Goal: Task Accomplishment & Management: Use online tool/utility

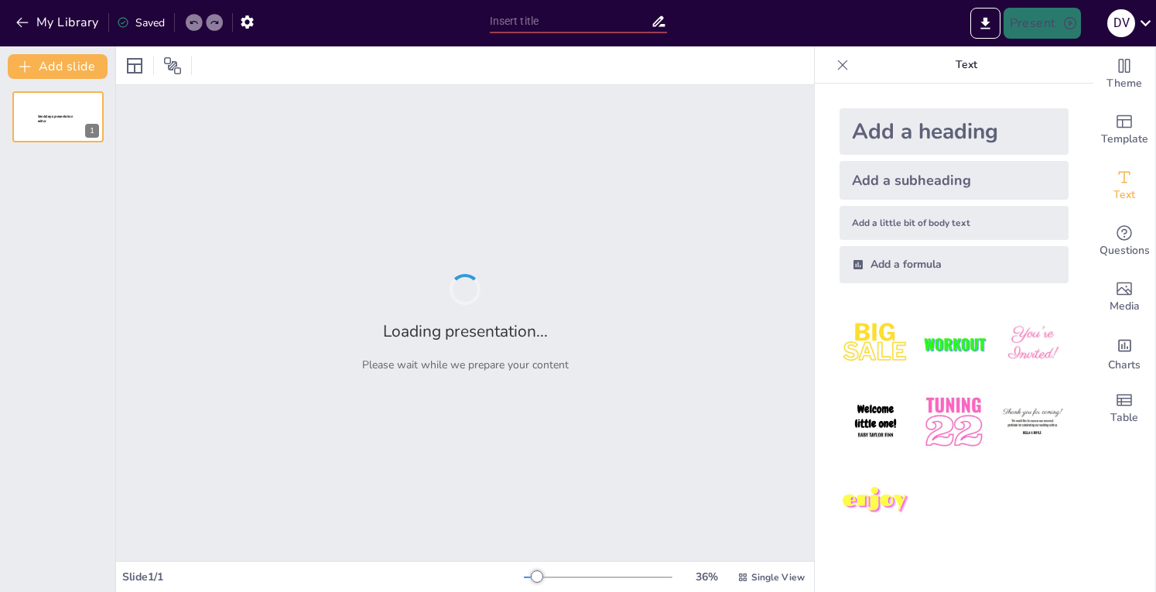
type input "McLaren Supercars: Where Performance Meets Luxury"
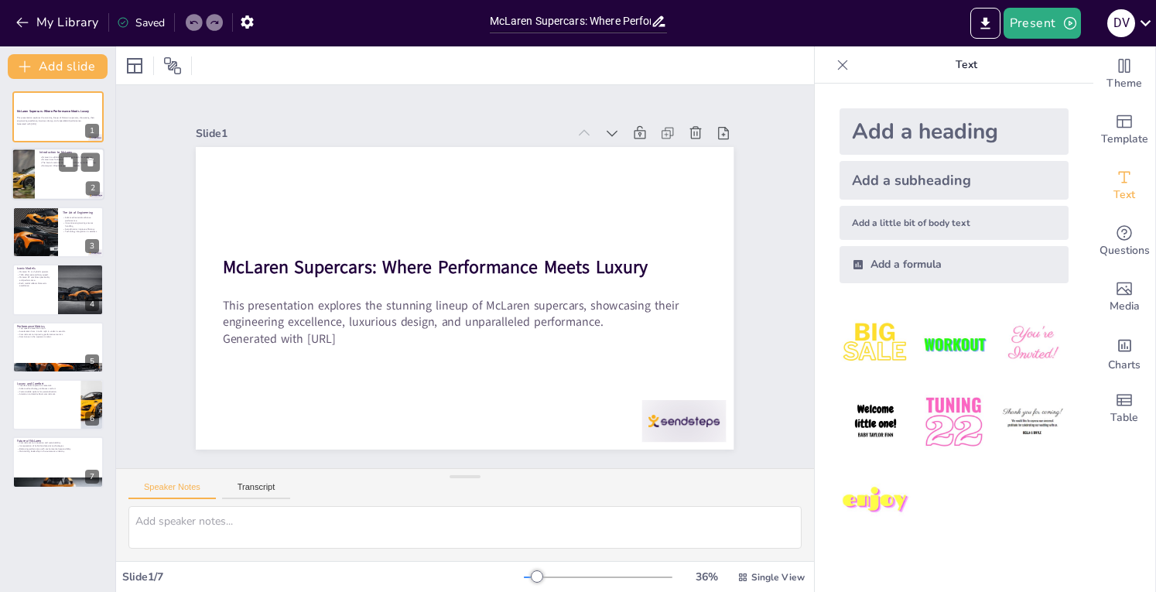
click at [39, 183] on div at bounding box center [58, 175] width 93 height 53
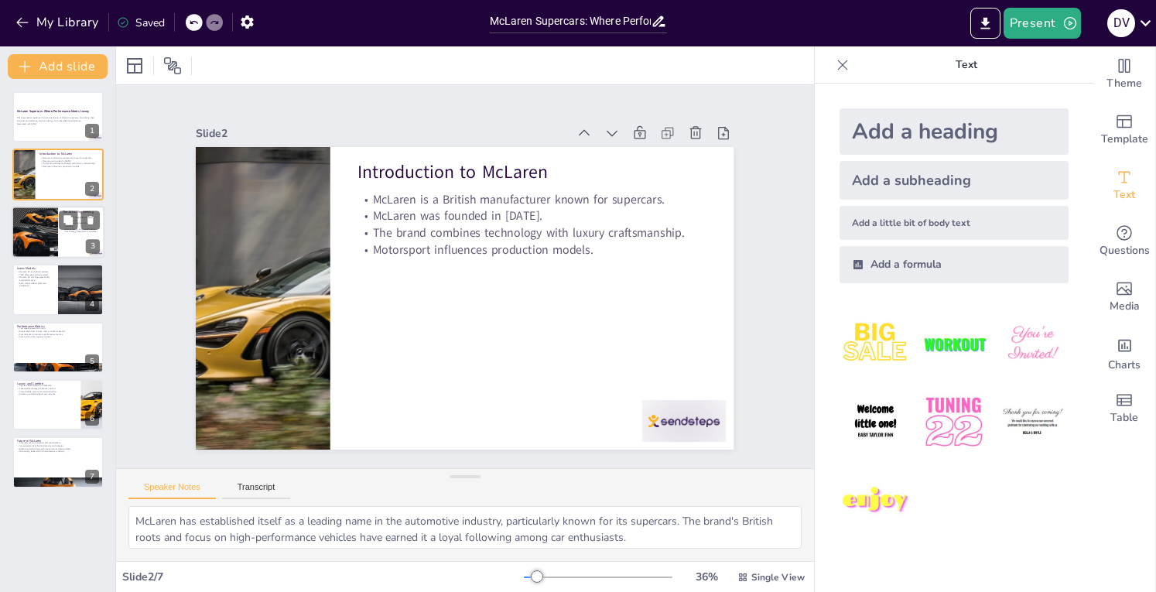
click at [47, 235] on div at bounding box center [34, 232] width 79 height 53
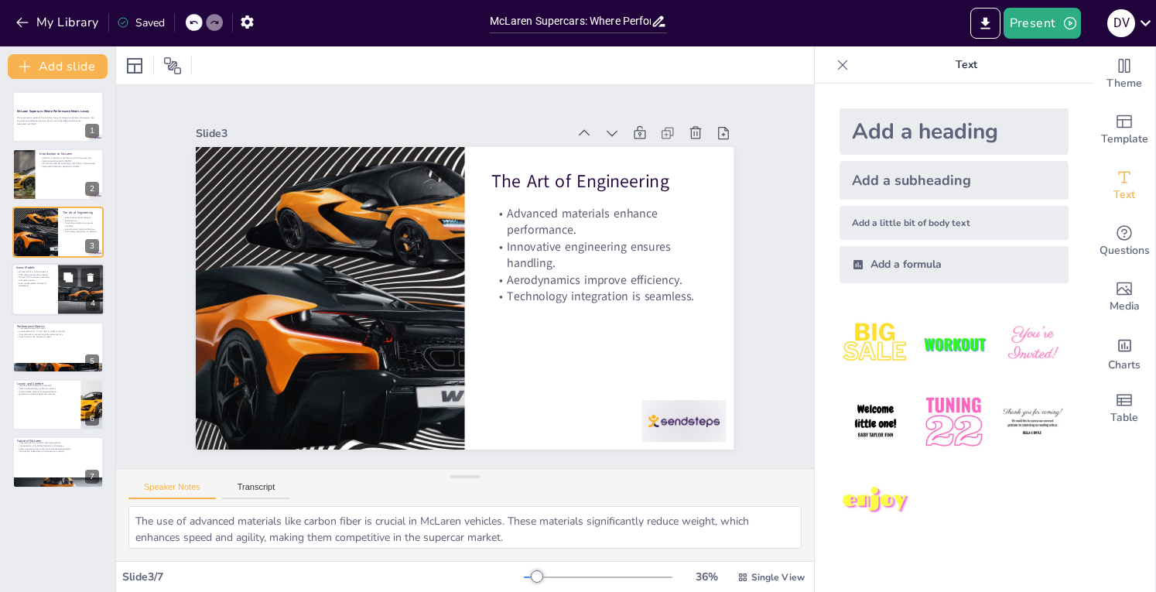
click at [50, 280] on p "McLaren GT combines practicality and performance." at bounding box center [34, 278] width 37 height 5
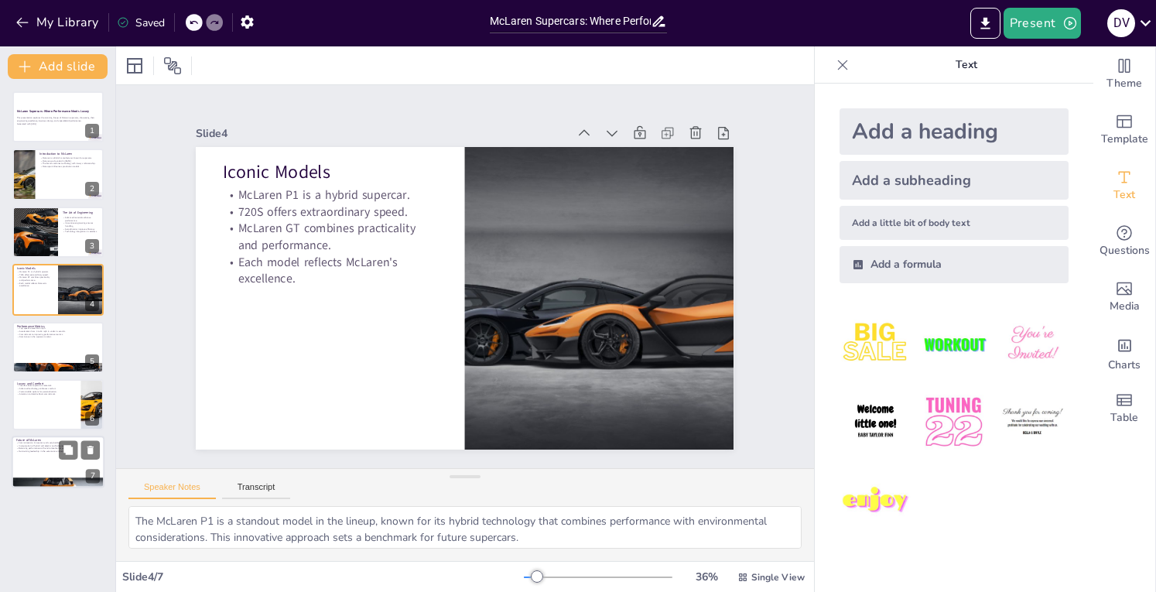
click at [43, 473] on div at bounding box center [58, 462] width 93 height 53
type textarea "McLaren's focus on innovation and sustainability is crucial for its future. By …"
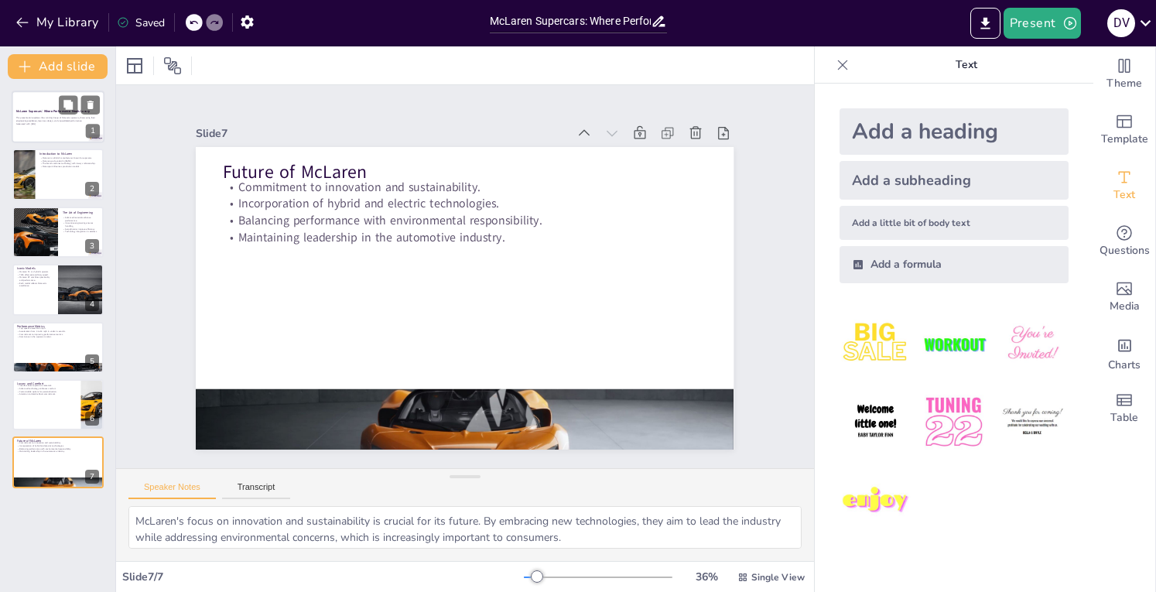
click at [70, 127] on div at bounding box center [58, 116] width 93 height 53
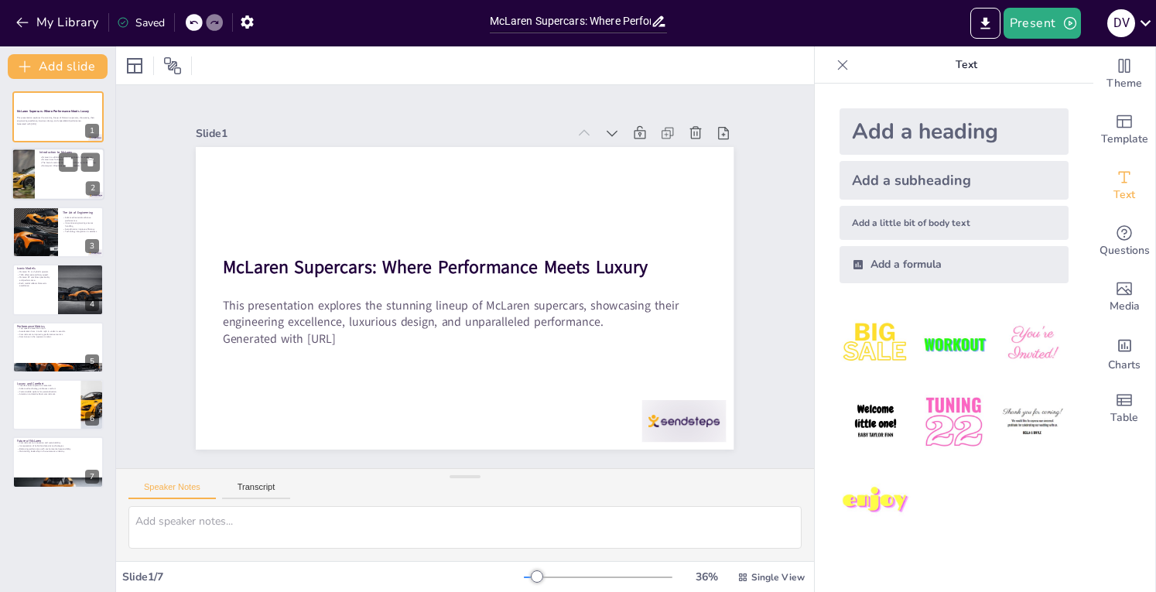
click at [55, 176] on div at bounding box center [58, 175] width 93 height 53
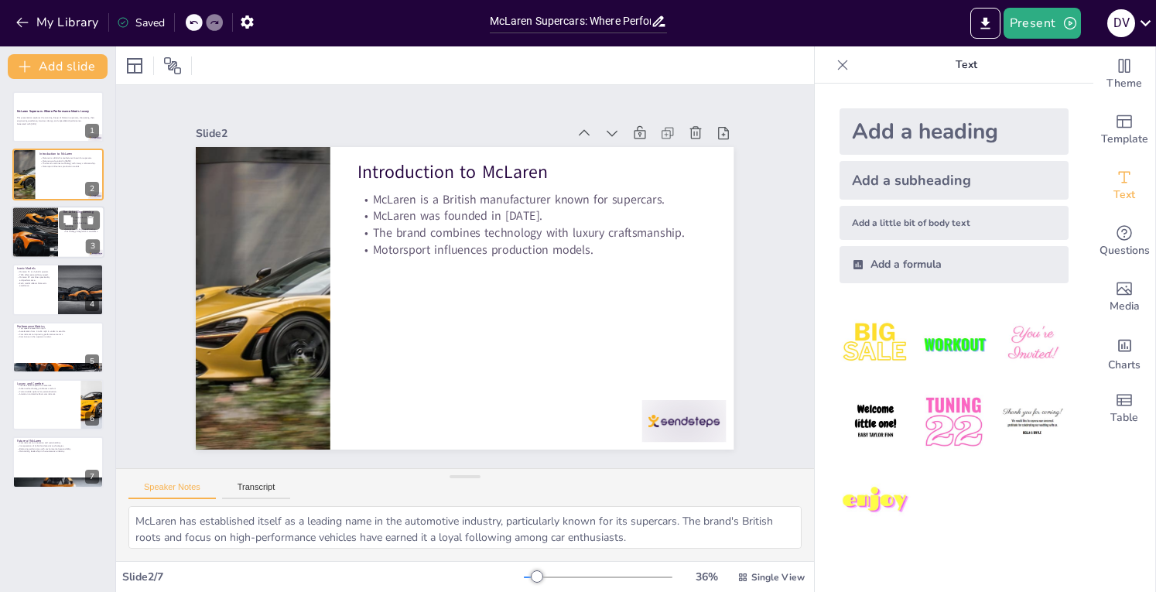
click at [34, 237] on div at bounding box center [34, 232] width 79 height 53
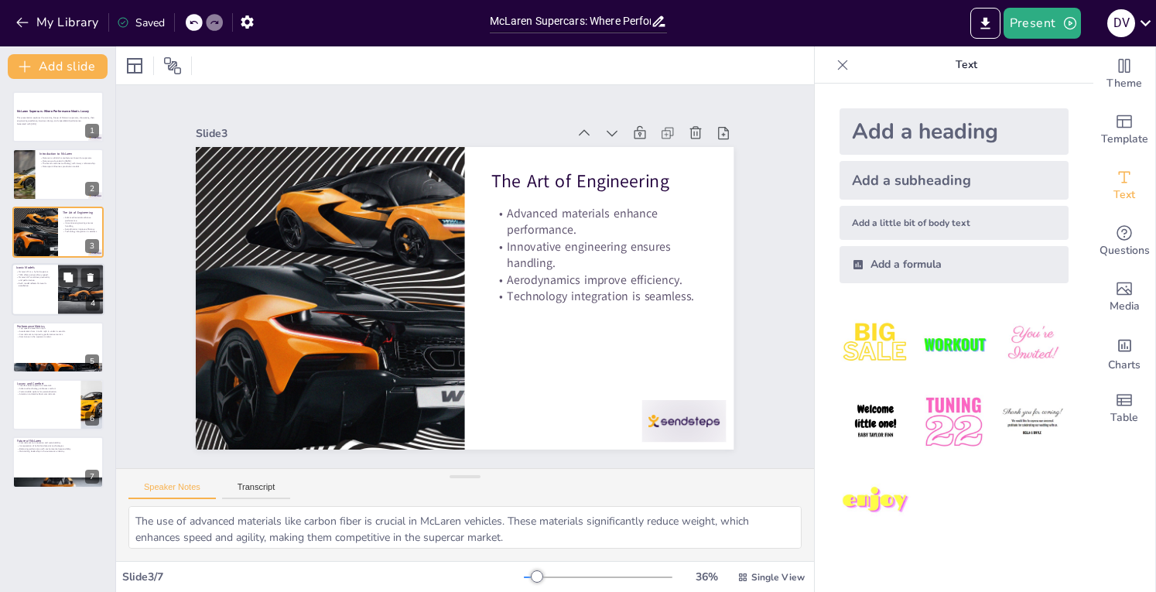
click at [27, 306] on div at bounding box center [58, 289] width 93 height 53
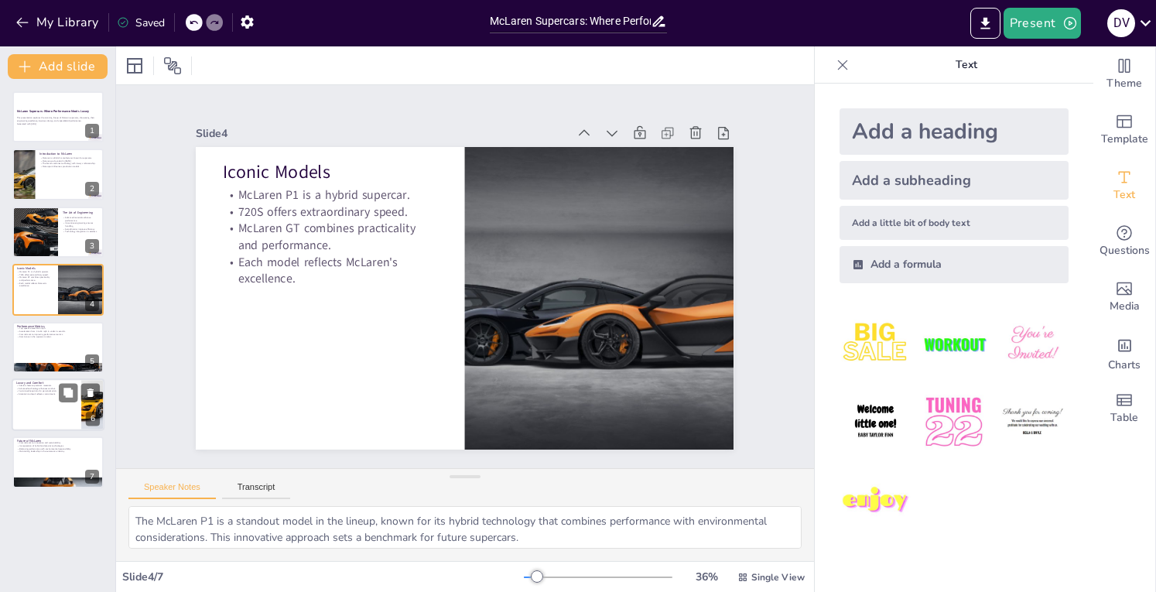
click at [31, 405] on div at bounding box center [58, 404] width 93 height 53
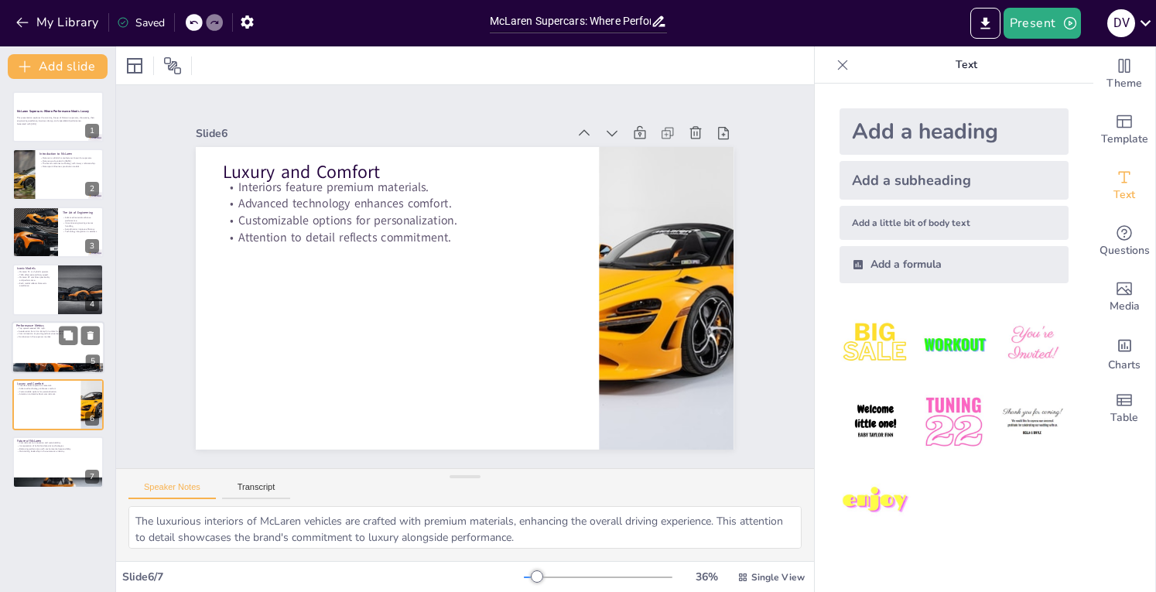
click at [34, 341] on div at bounding box center [58, 347] width 93 height 53
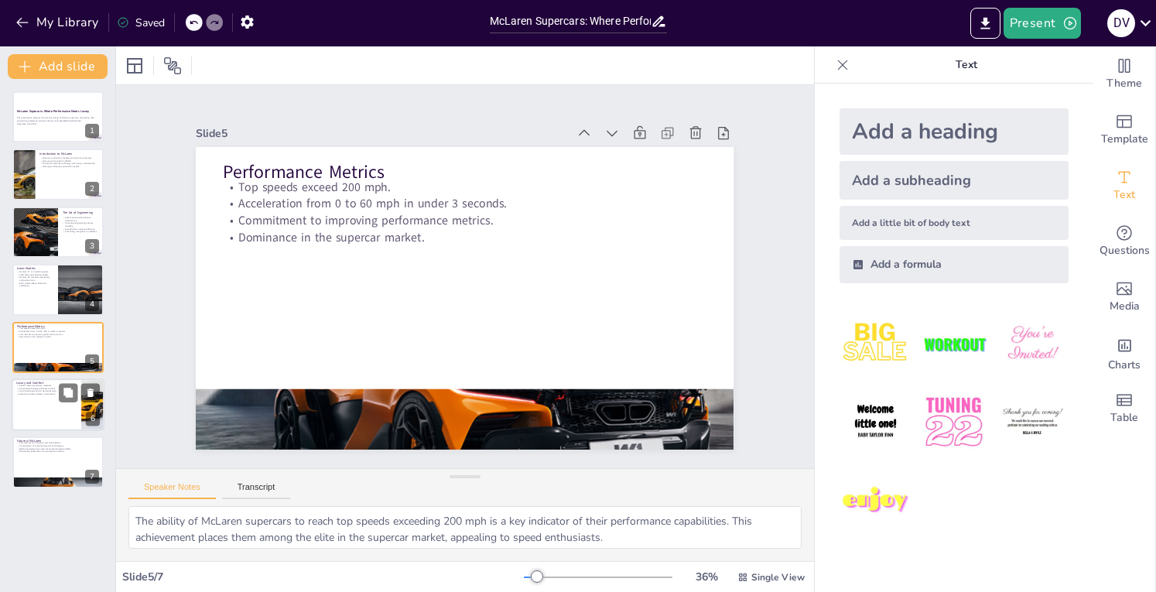
click at [38, 425] on div at bounding box center [58, 404] width 93 height 53
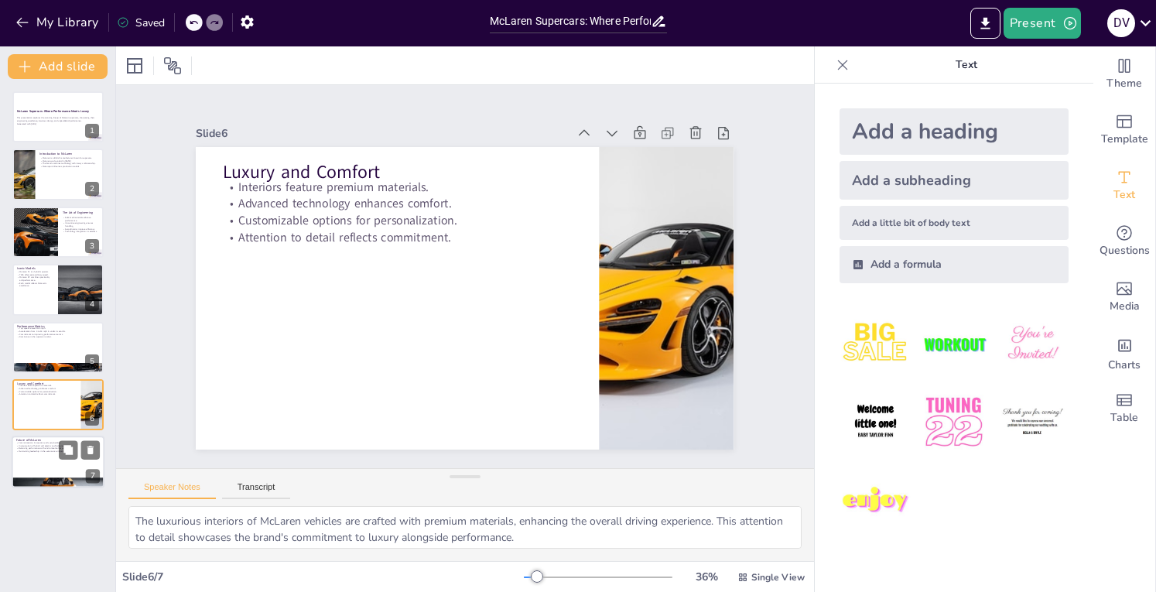
click at [39, 453] on div at bounding box center [58, 462] width 93 height 53
type textarea "McLaren's focus on innovation and sustainability is crucial for its future. By …"
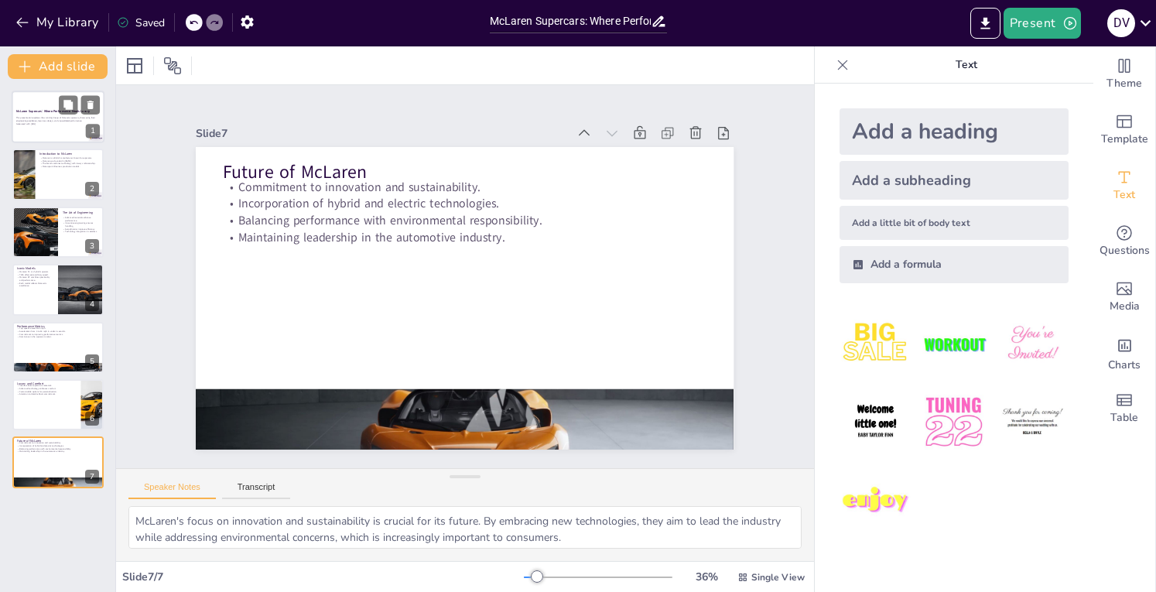
click at [51, 125] on p "Generated with [URL]" at bounding box center [58, 123] width 84 height 3
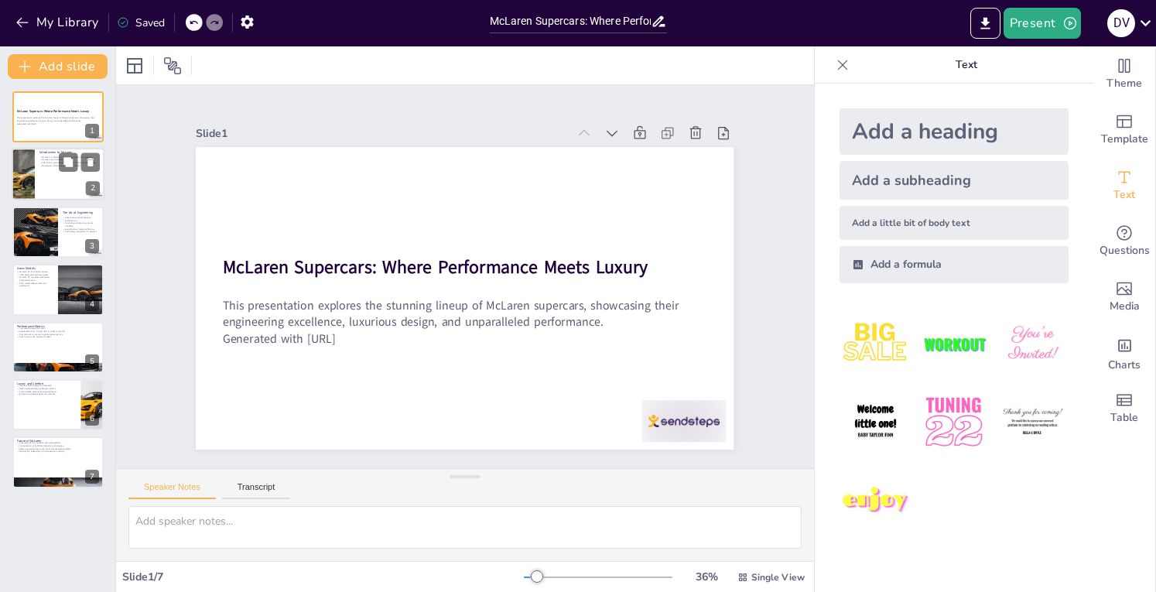
click at [39, 196] on div at bounding box center [58, 175] width 93 height 53
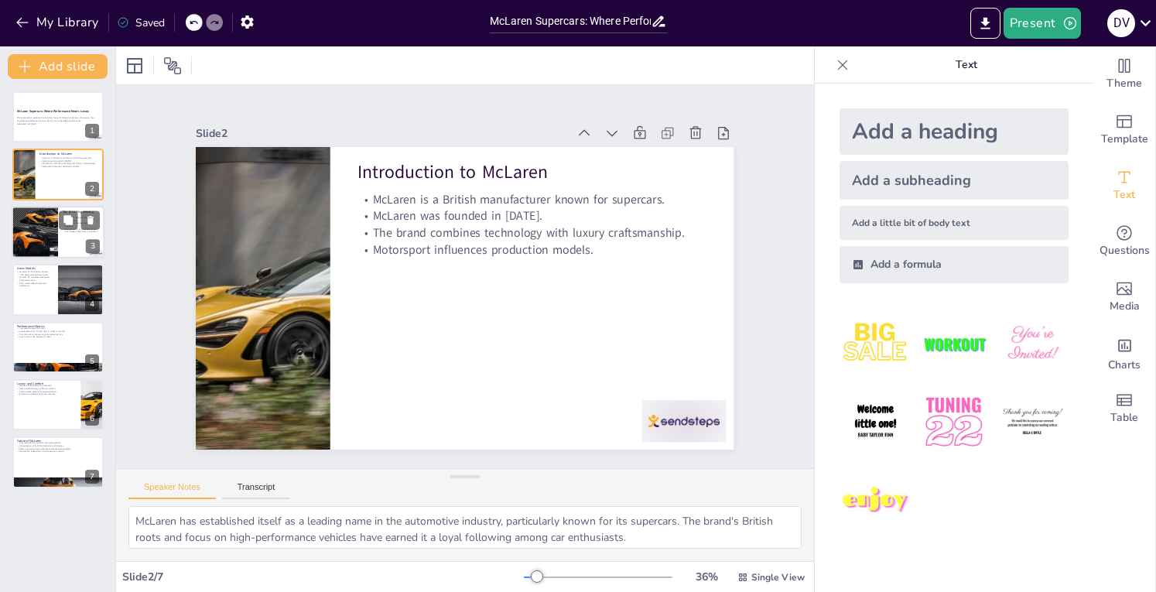
click at [53, 224] on div at bounding box center [34, 232] width 79 height 53
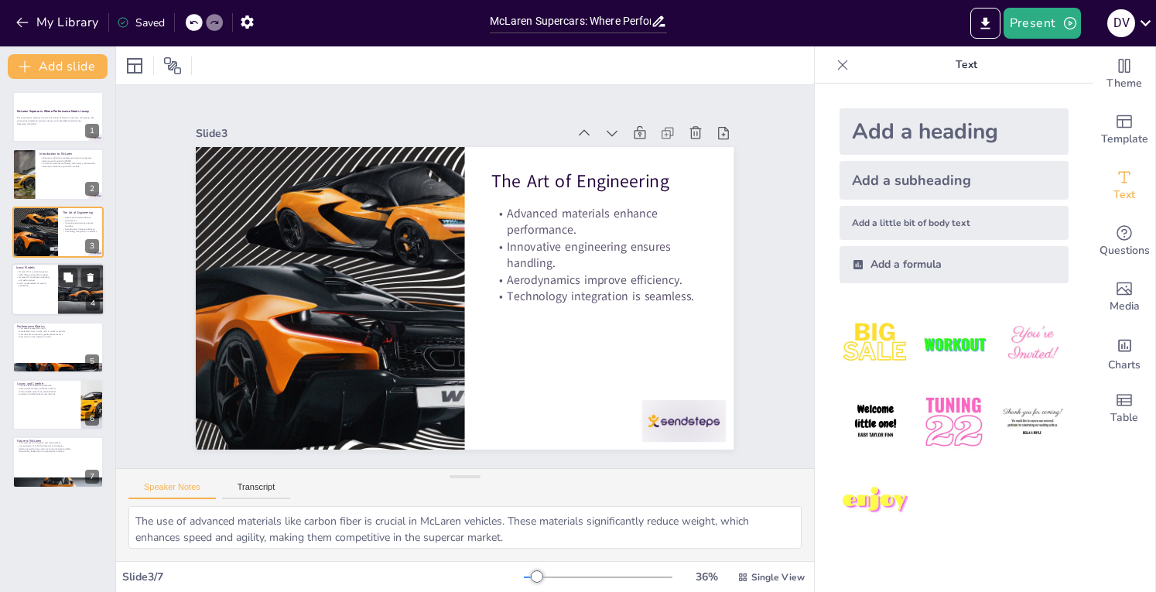
click at [40, 288] on div at bounding box center [58, 289] width 93 height 53
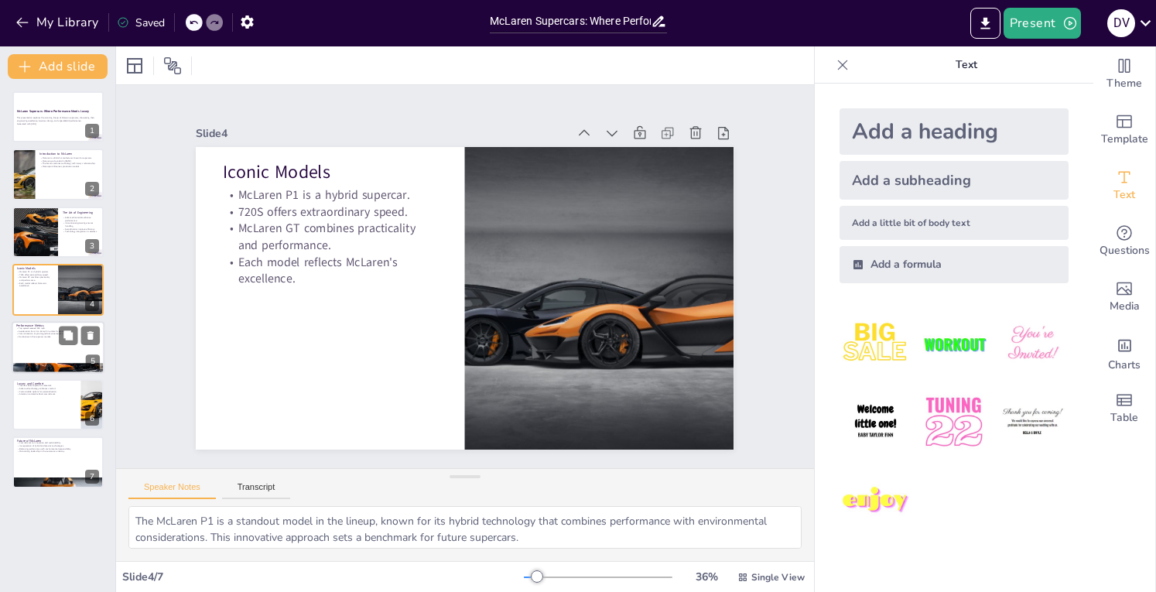
click at [36, 359] on div at bounding box center [58, 347] width 93 height 53
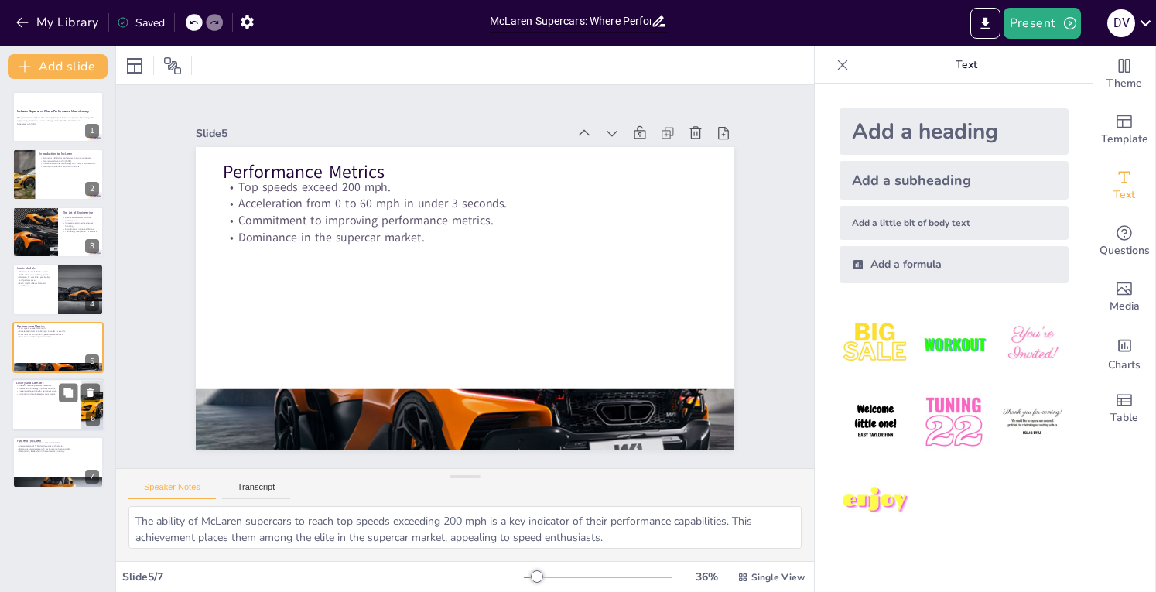
click at [40, 405] on div at bounding box center [58, 404] width 93 height 53
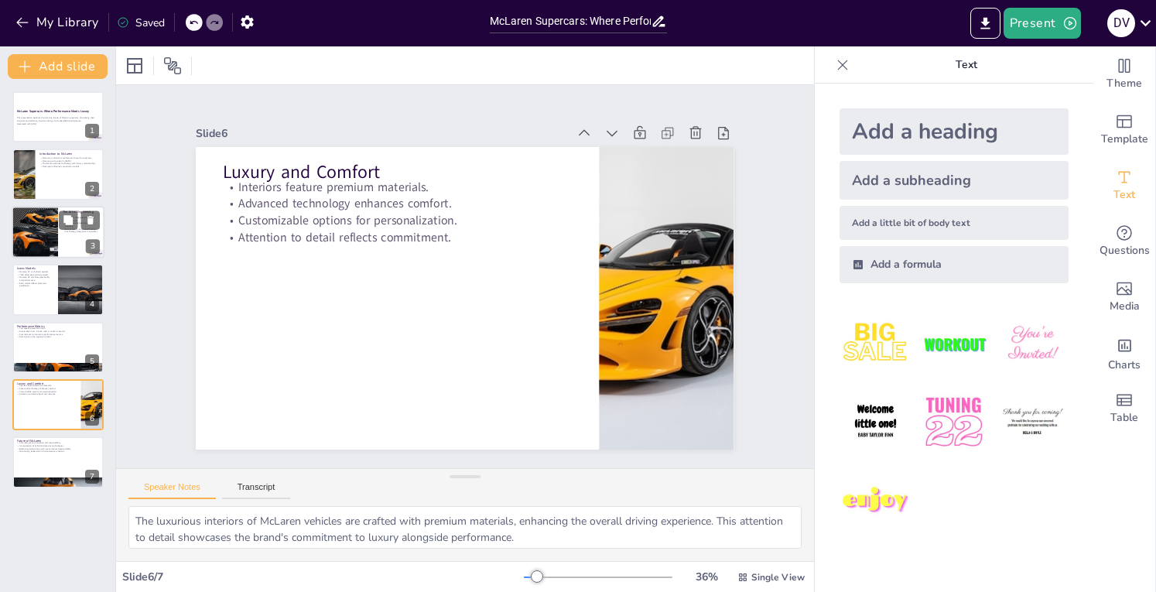
click at [49, 248] on div at bounding box center [34, 232] width 79 height 53
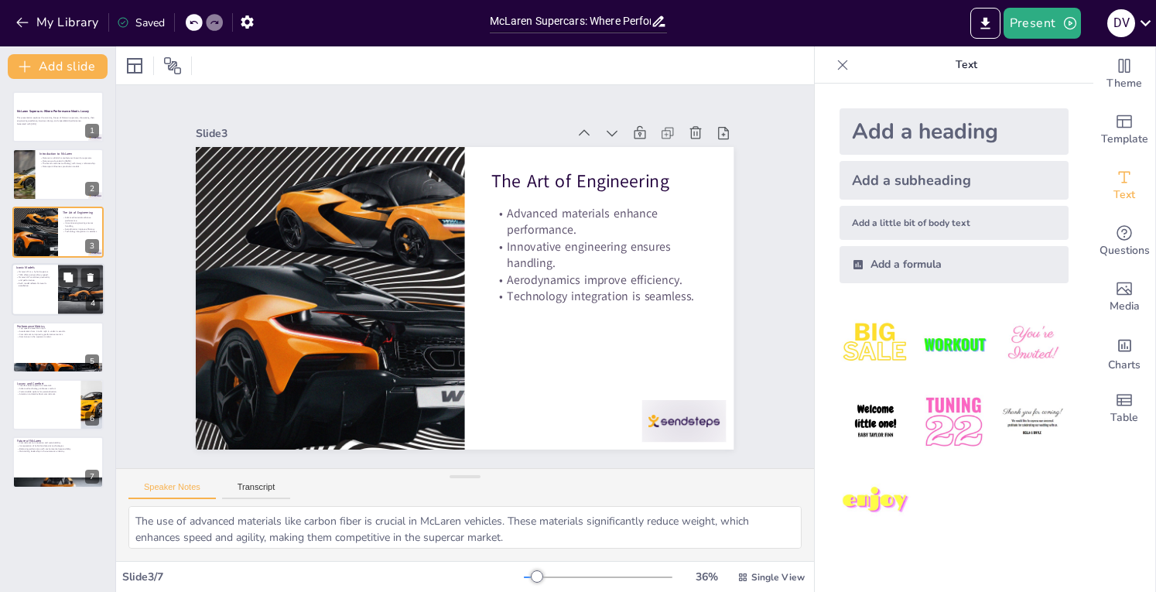
click at [48, 301] on div at bounding box center [58, 289] width 93 height 53
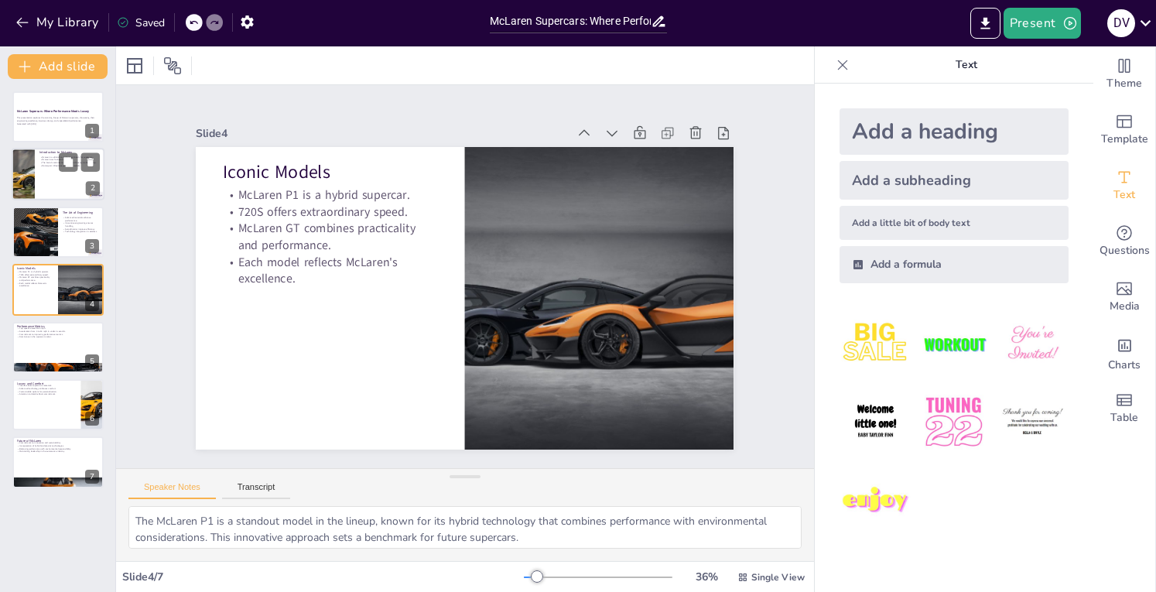
click at [37, 193] on div at bounding box center [58, 175] width 93 height 53
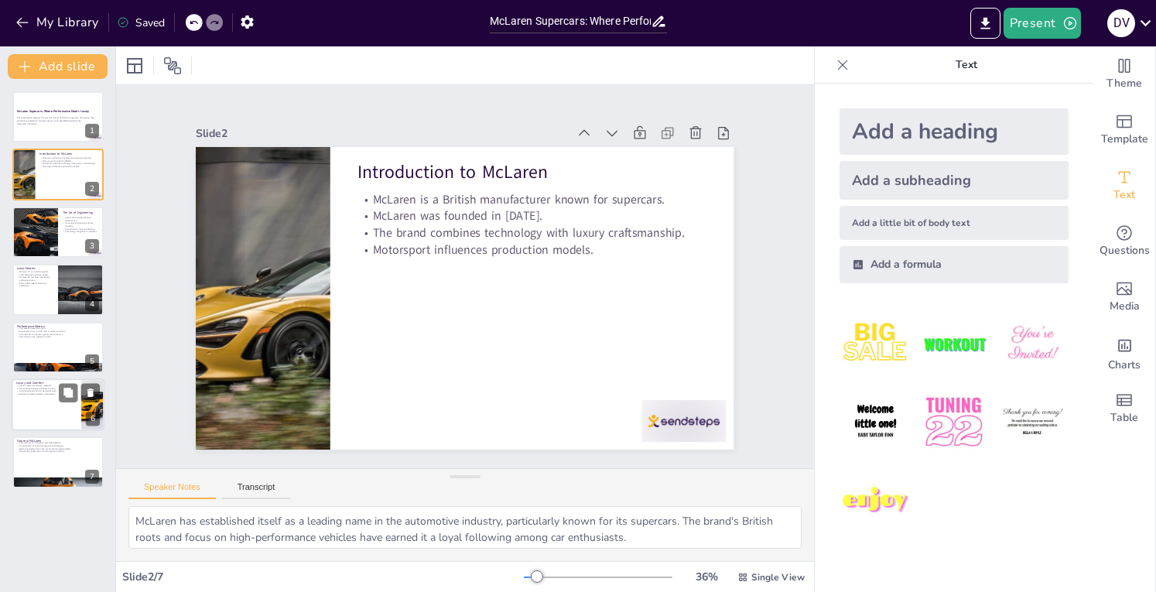
click at [37, 408] on div at bounding box center [58, 404] width 93 height 53
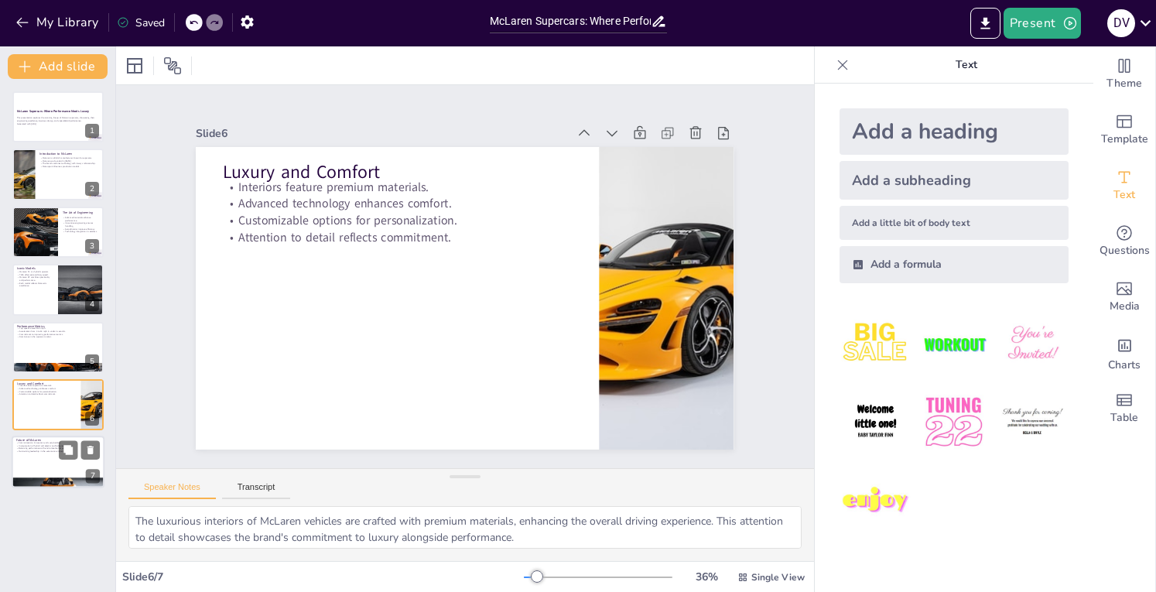
click at [37, 473] on div at bounding box center [58, 462] width 93 height 53
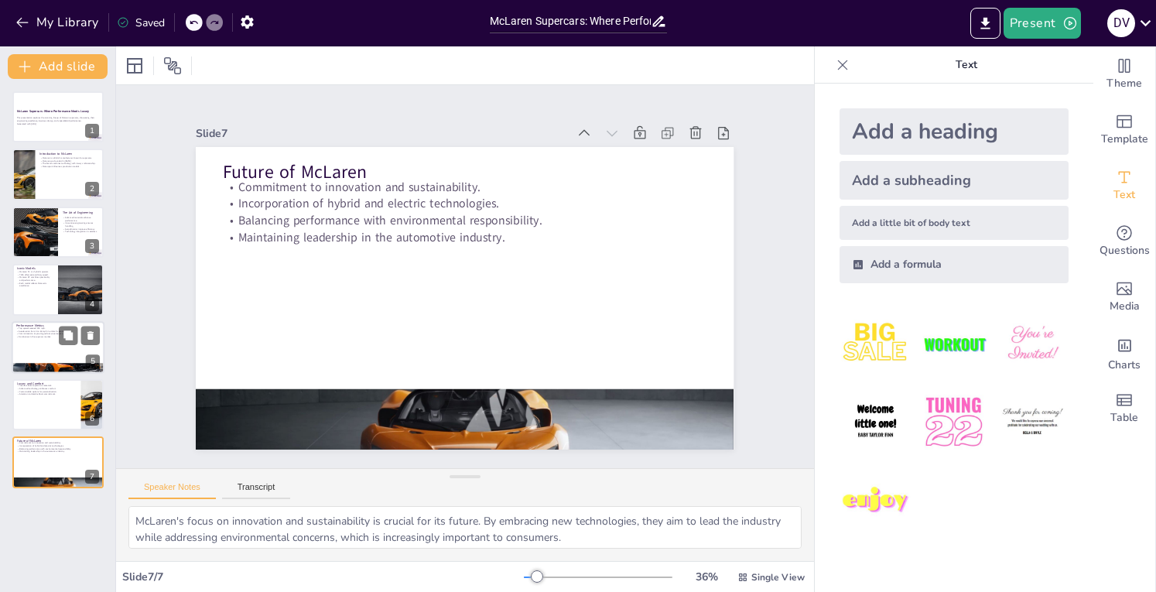
click at [37, 353] on div at bounding box center [58, 347] width 93 height 53
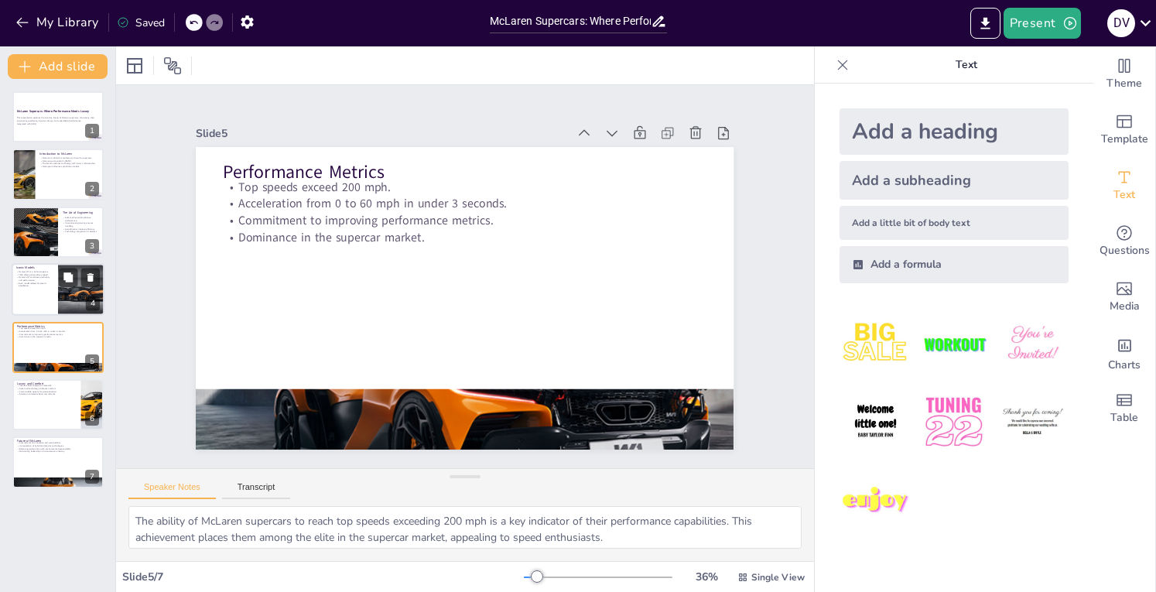
click at [39, 299] on div at bounding box center [58, 289] width 93 height 53
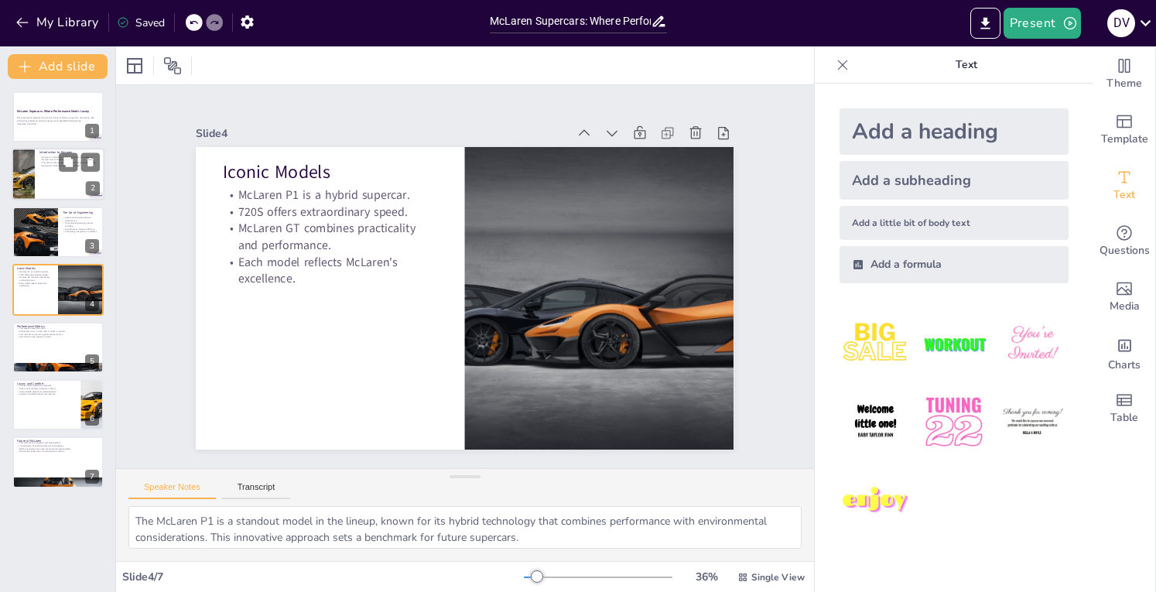
click at [37, 199] on div "Introduction to McLaren McLaren is a British manufacturer known for supercars. …" at bounding box center [58, 175] width 93 height 53
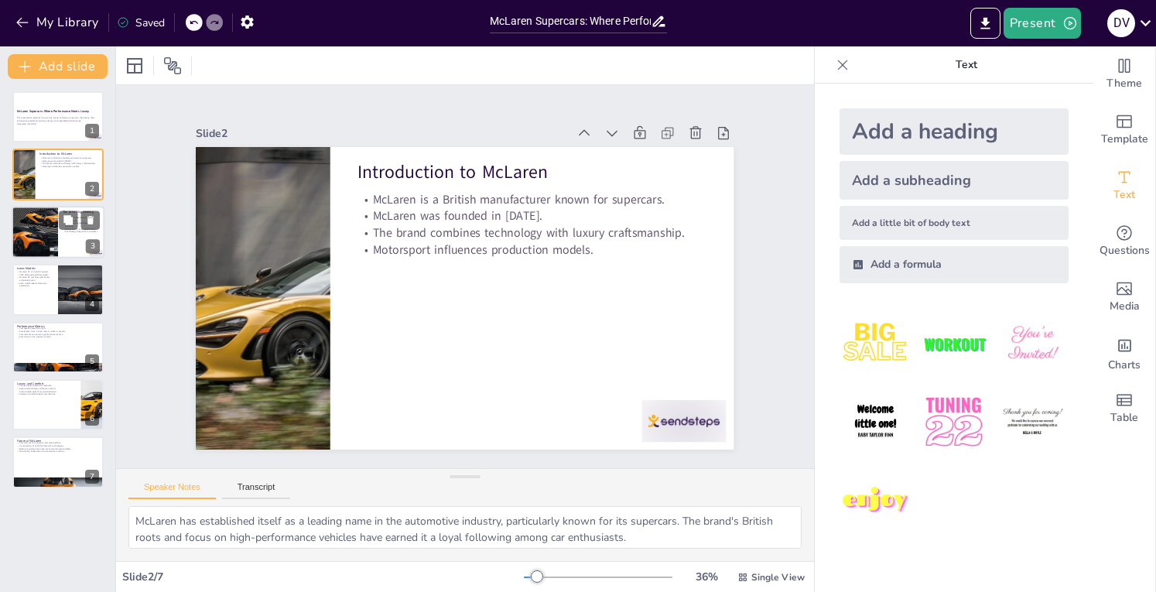
click at [36, 229] on div at bounding box center [34, 232] width 79 height 53
type textarea "The use of advanced materials like carbon fiber is crucial in McLaren vehicles.…"
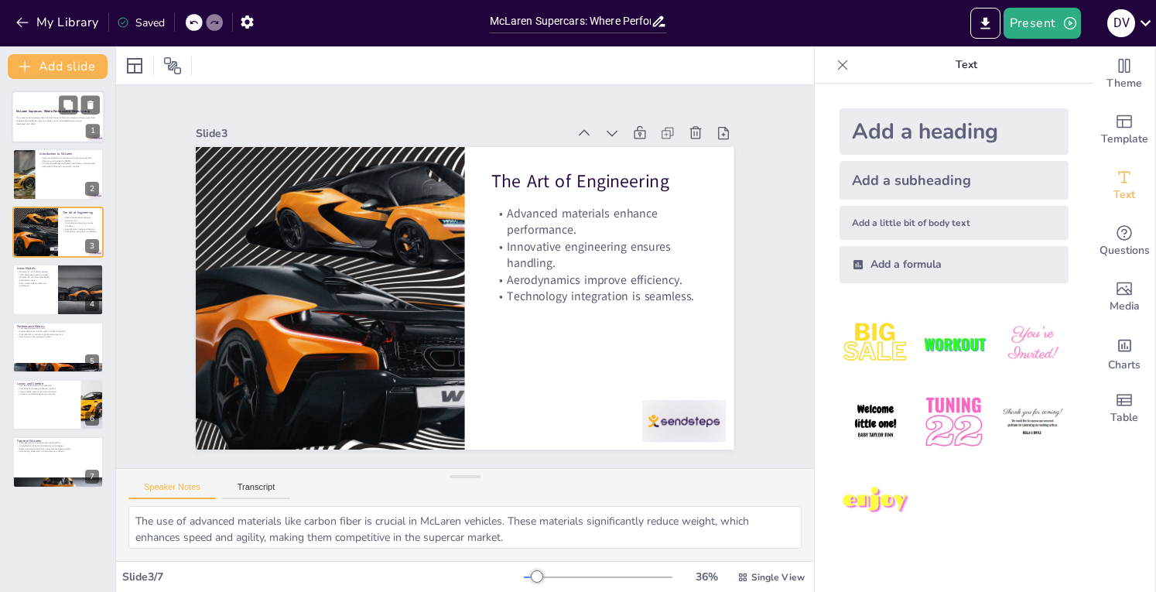
click at [49, 134] on div at bounding box center [58, 116] width 93 height 53
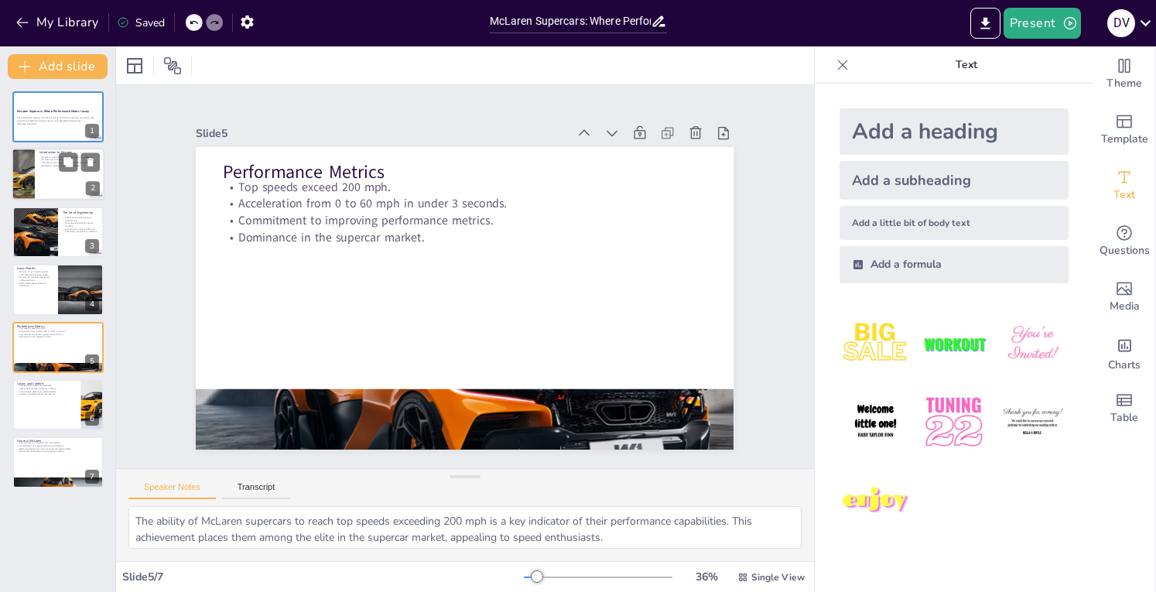
type textarea "The luxurious interiors of McLaren vehicles are crafted with premium materials,…"
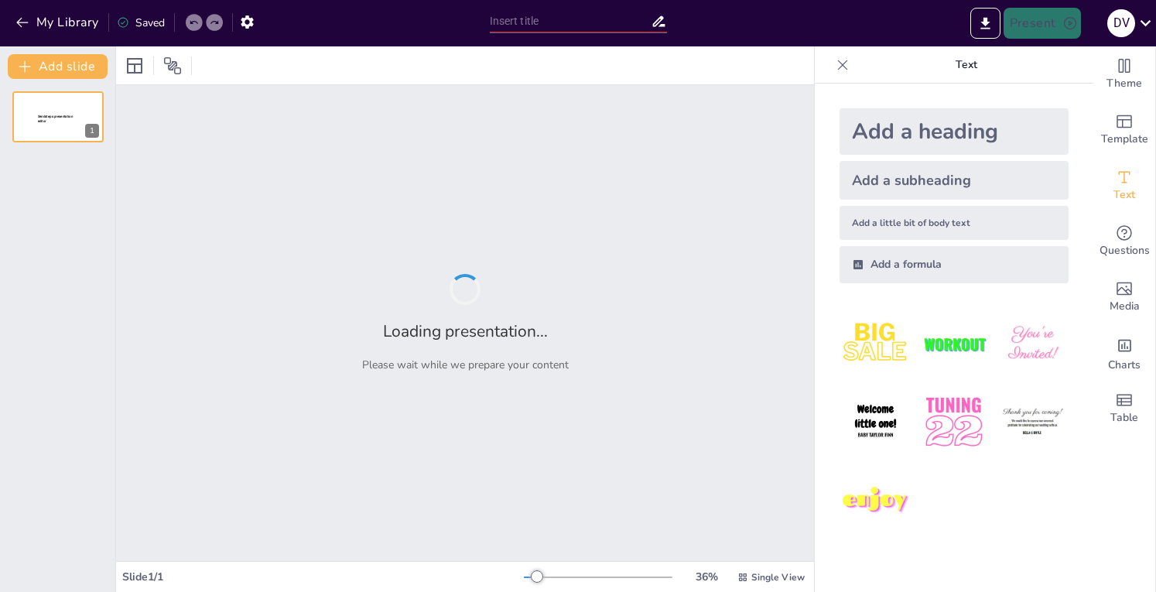
type input "Coraline Uncovered: The Secret Messages You Missed"
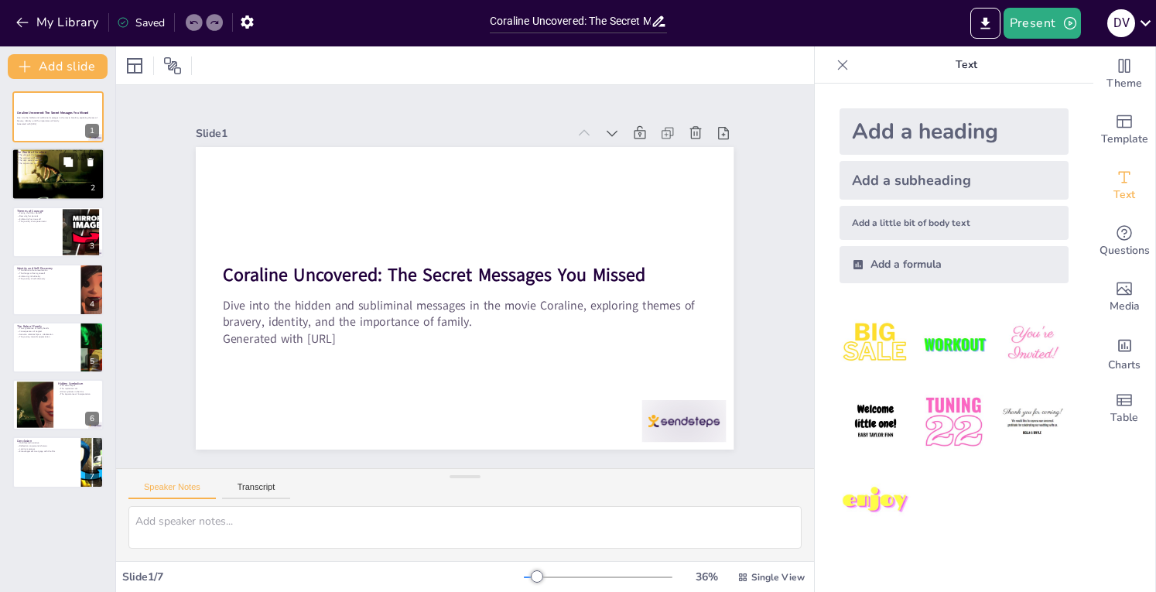
click at [28, 180] on div at bounding box center [58, 174] width 93 height 138
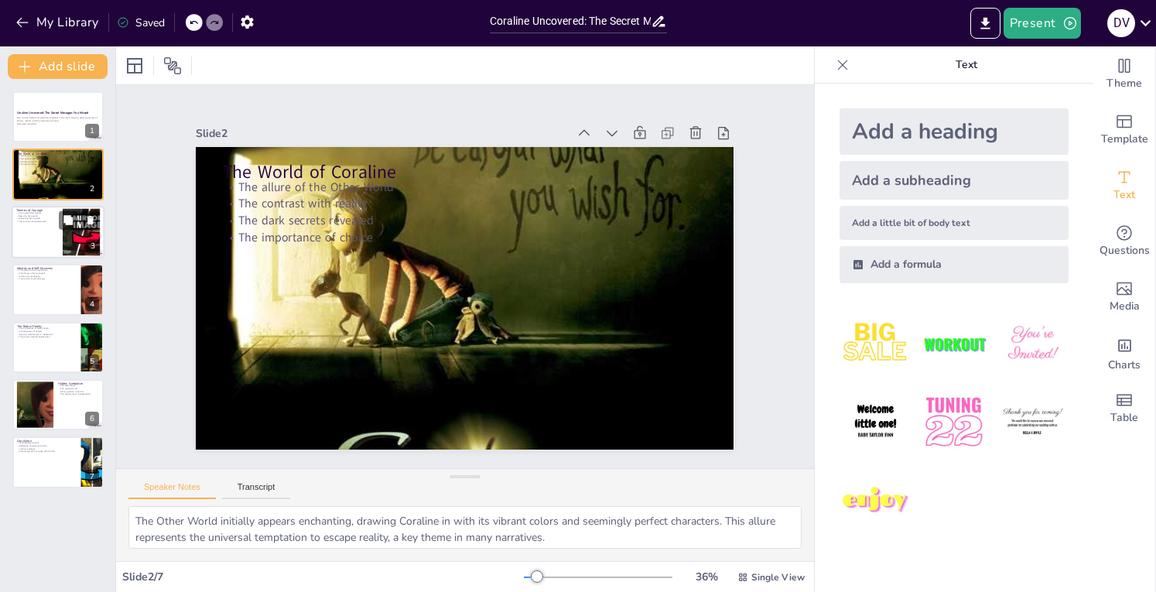
click at [36, 230] on div at bounding box center [58, 232] width 93 height 53
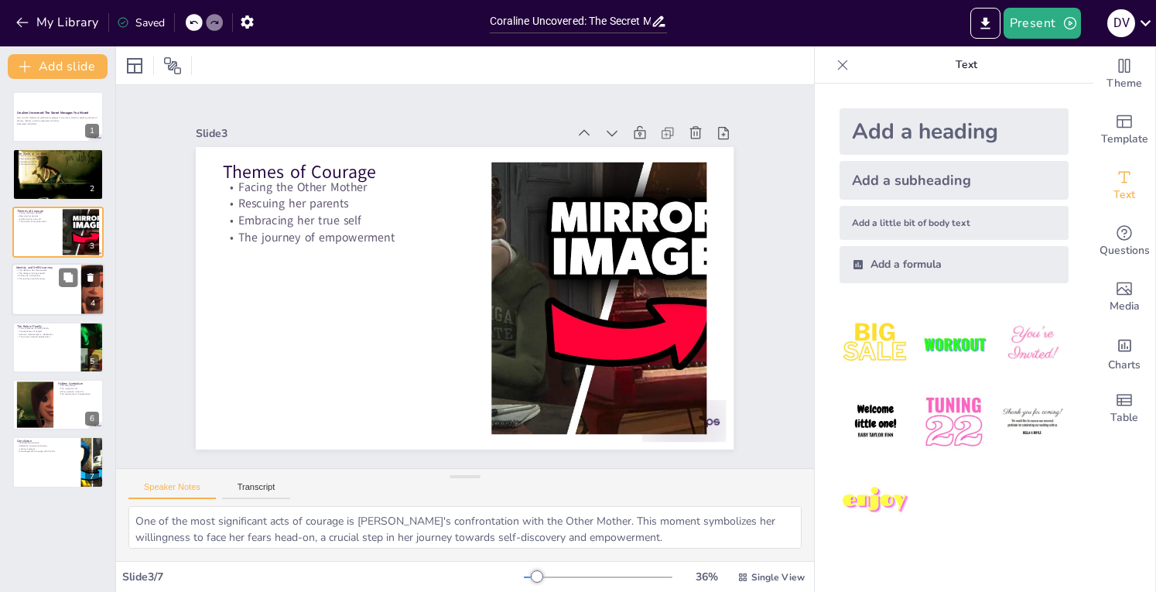
click at [38, 275] on p "Embracing individuality" at bounding box center [46, 276] width 60 height 3
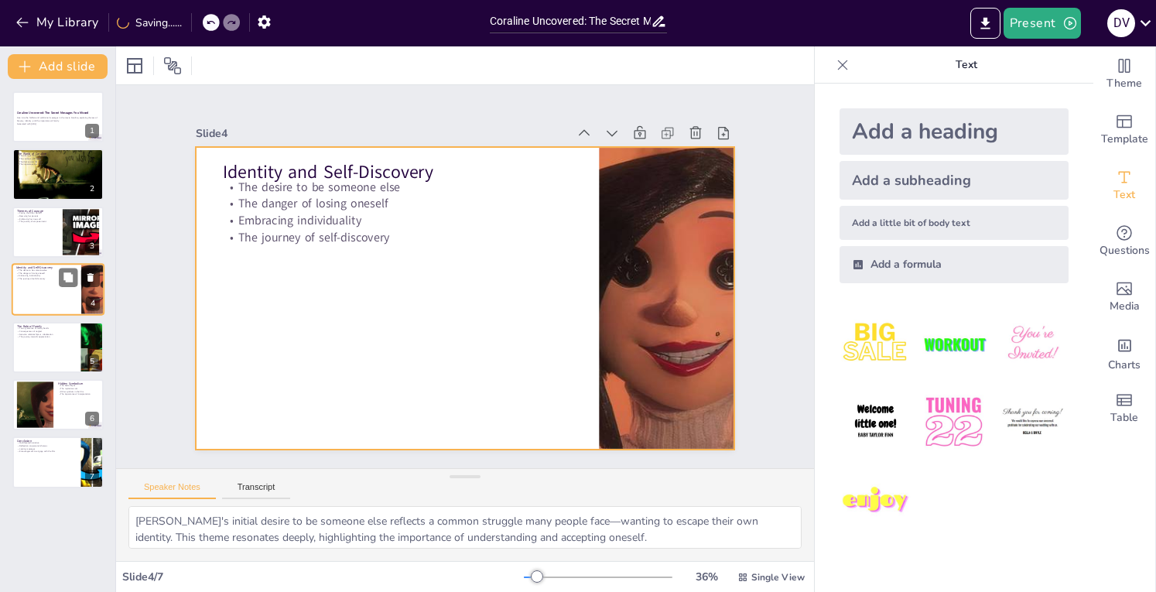
click at [42, 313] on div at bounding box center [58, 289] width 93 height 53
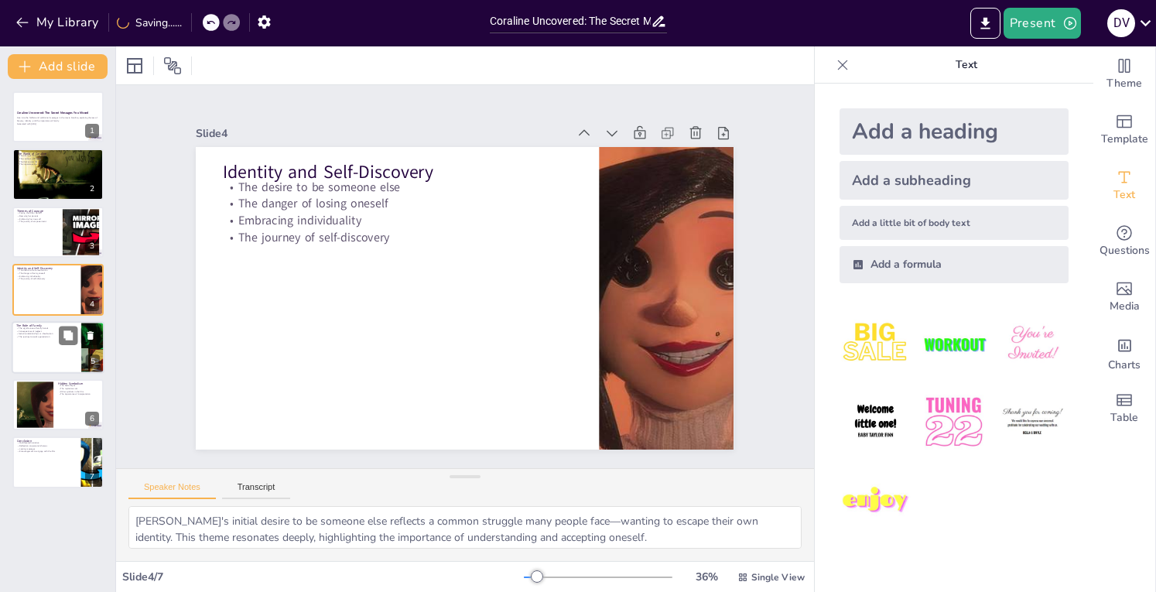
click at [42, 358] on div at bounding box center [58, 347] width 93 height 53
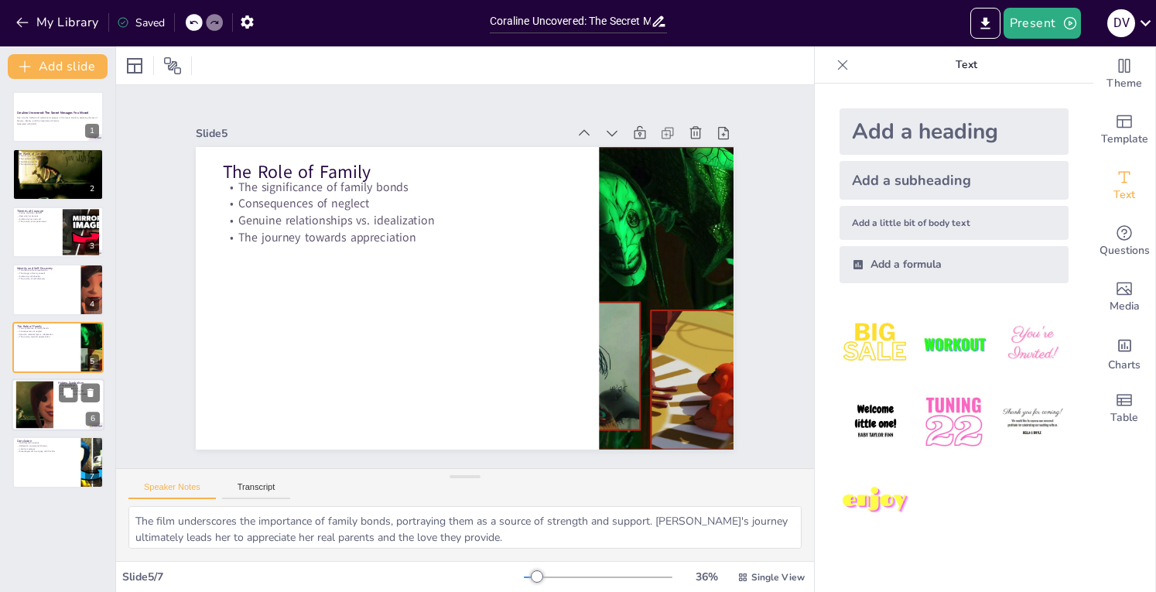
click at [43, 408] on div at bounding box center [35, 404] width 90 height 47
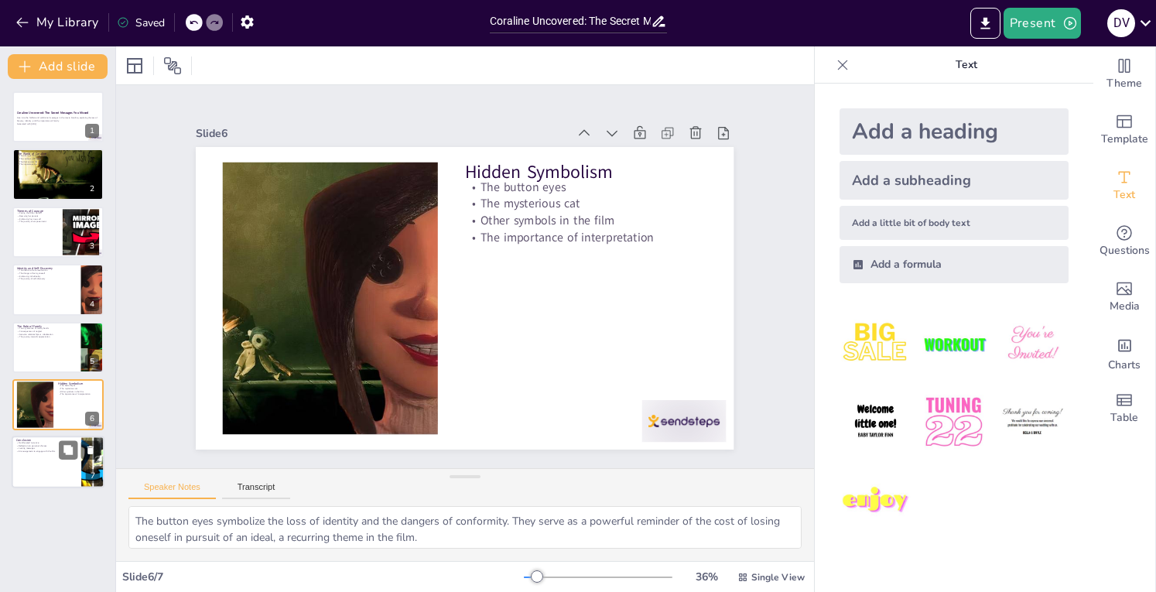
click at [52, 452] on p "Encouragement to engage with the film" at bounding box center [46, 451] width 60 height 3
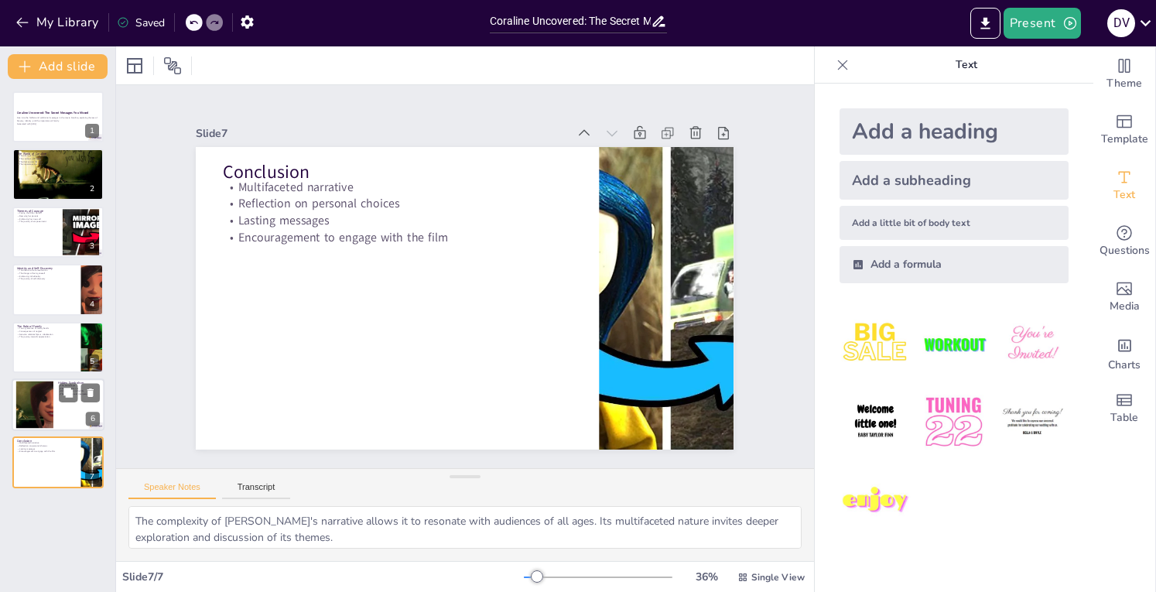
click at [51, 408] on div at bounding box center [35, 404] width 90 height 47
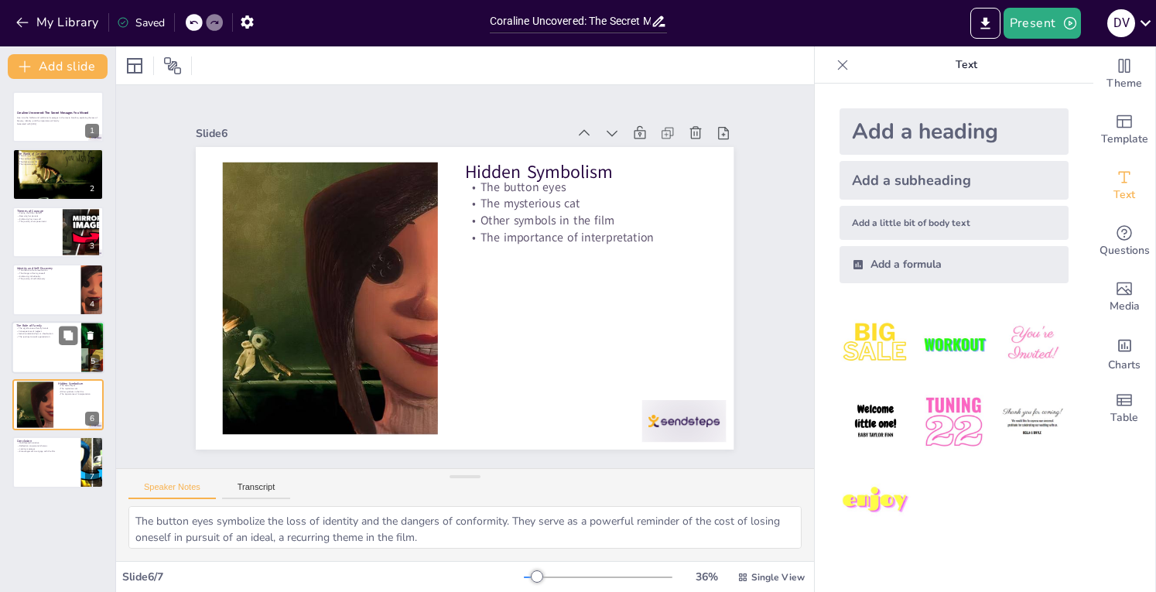
click at [50, 358] on div at bounding box center [58, 347] width 93 height 53
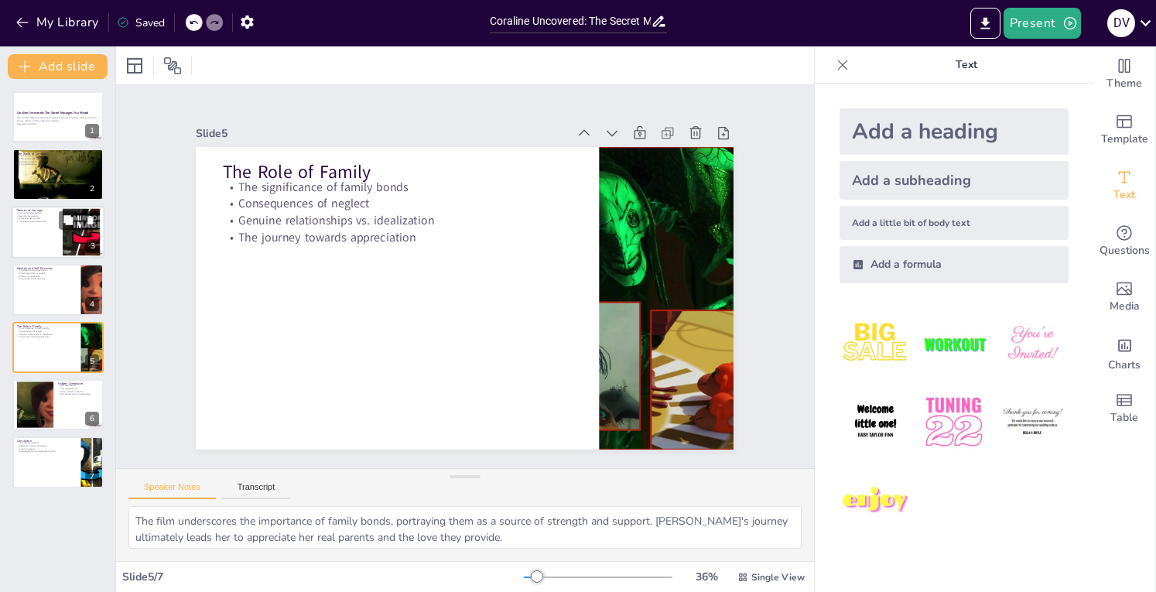
click at [50, 237] on div at bounding box center [58, 232] width 93 height 53
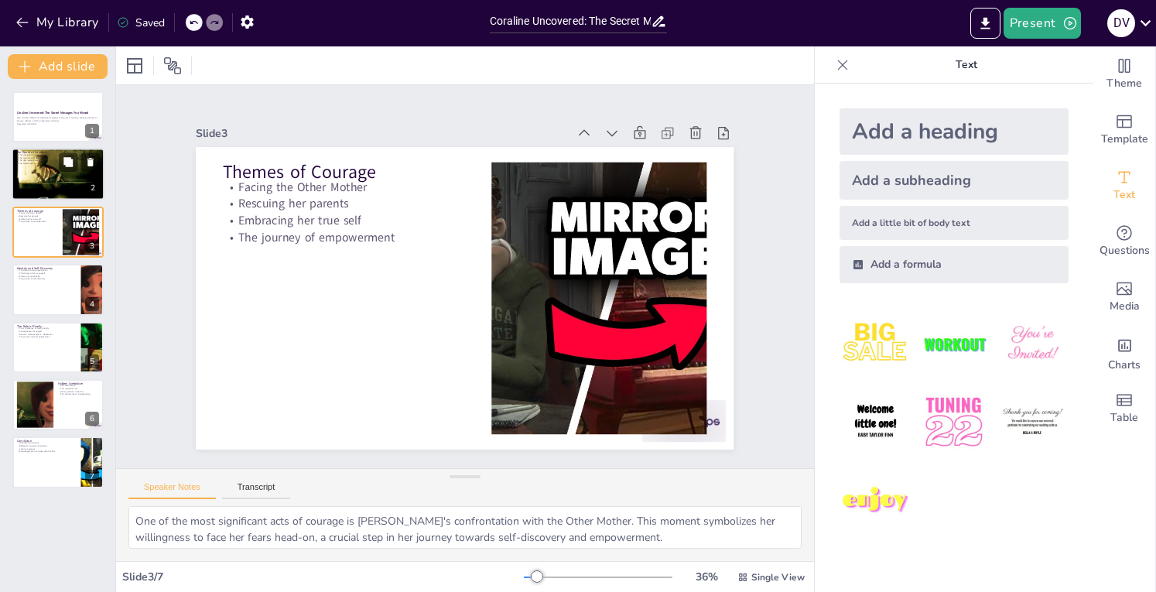
click at [44, 188] on div at bounding box center [58, 174] width 93 height 138
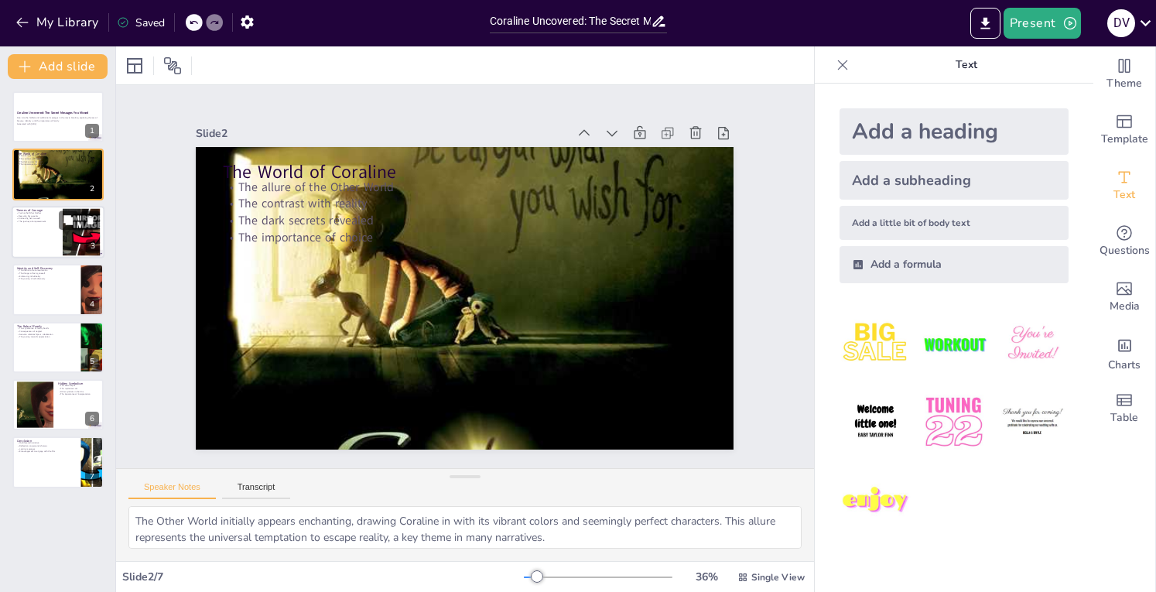
click at [45, 236] on div at bounding box center [58, 232] width 93 height 53
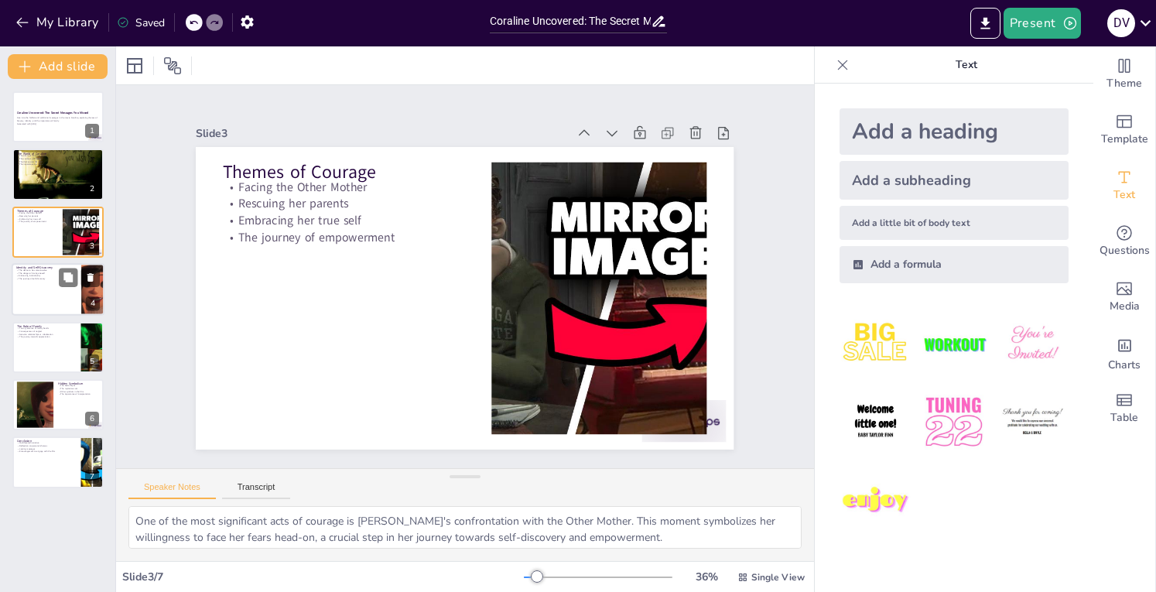
click at [40, 289] on div at bounding box center [58, 289] width 93 height 53
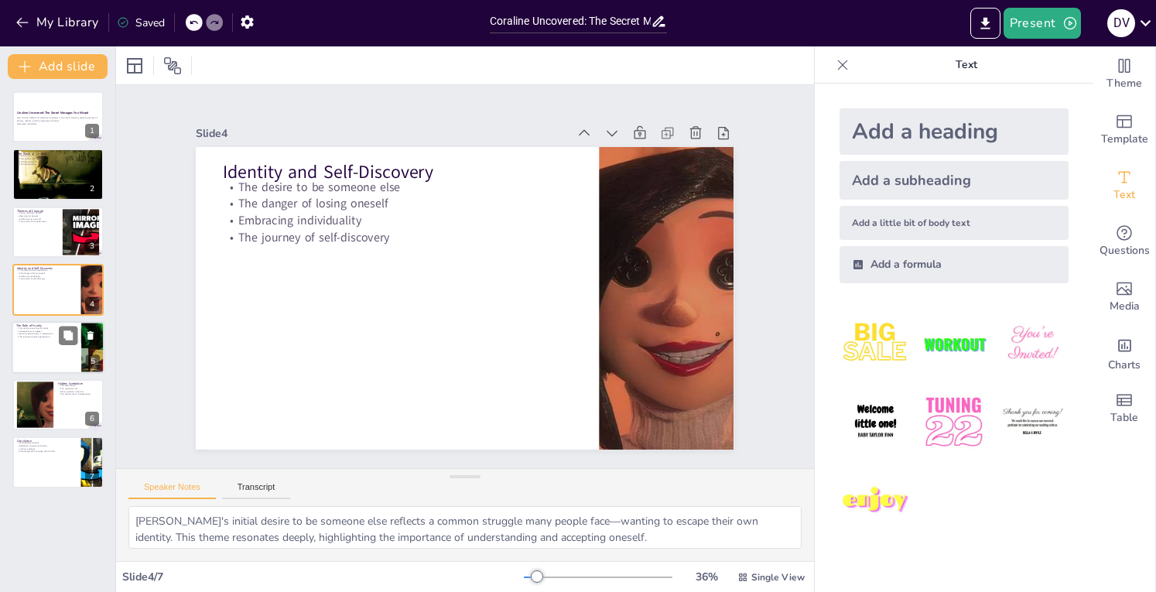
click at [39, 332] on p "Genuine relationships vs. idealization" at bounding box center [46, 333] width 60 height 3
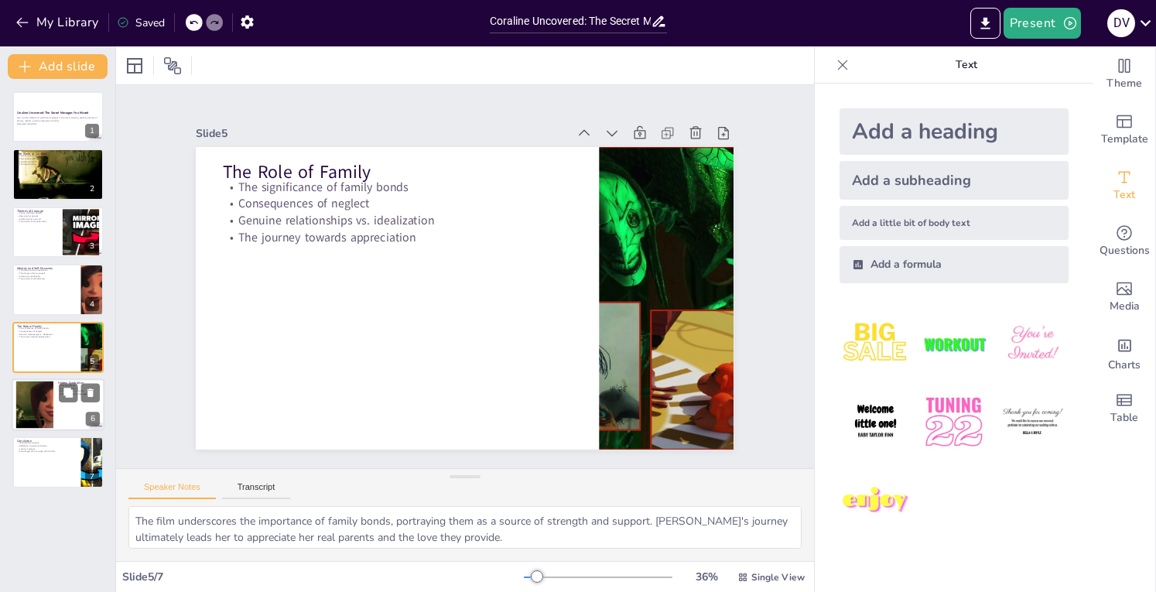
click at [53, 417] on div at bounding box center [58, 404] width 93 height 53
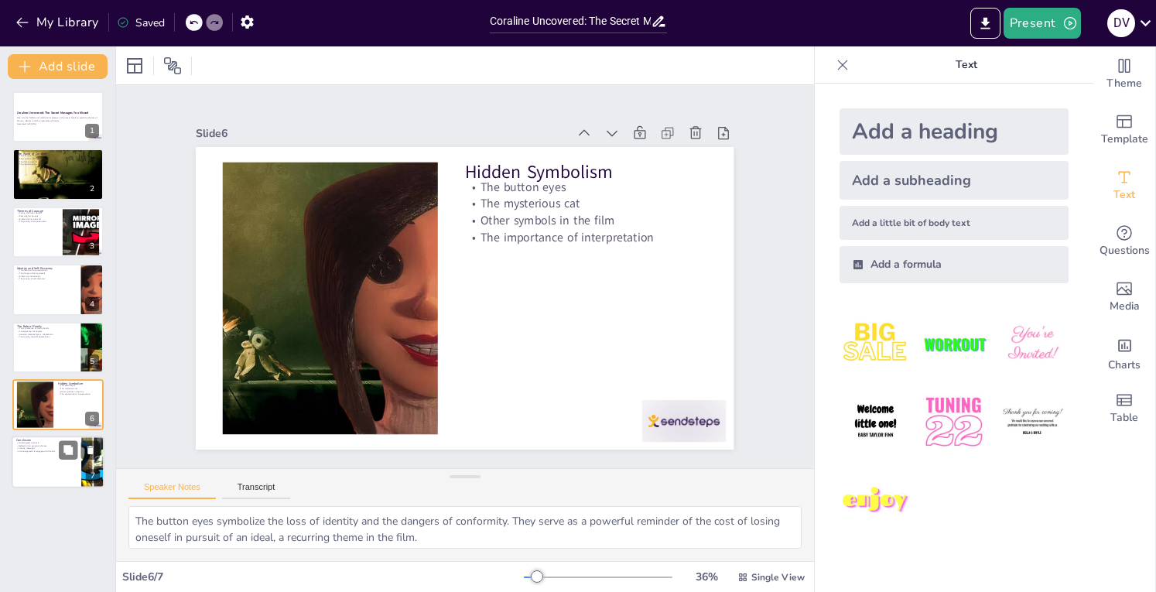
click at [48, 465] on div at bounding box center [58, 462] width 93 height 53
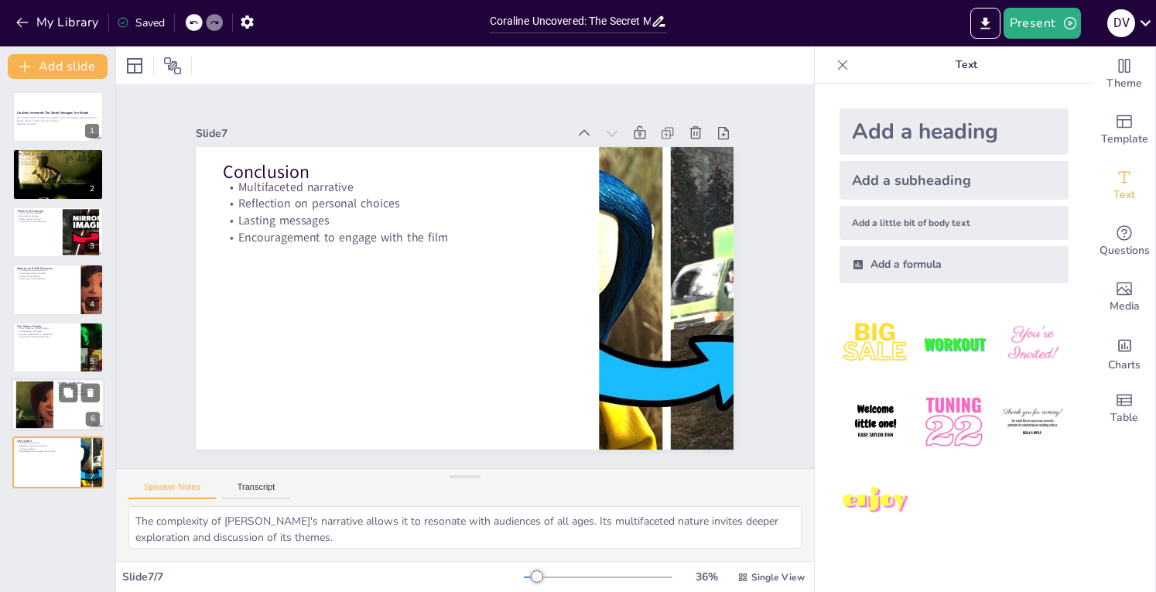
click at [45, 425] on div at bounding box center [35, 404] width 90 height 47
type textarea "The button eyes symbolize the loss of identity and the dangers of conformity. T…"
